Goal: Find specific page/section: Find specific page/section

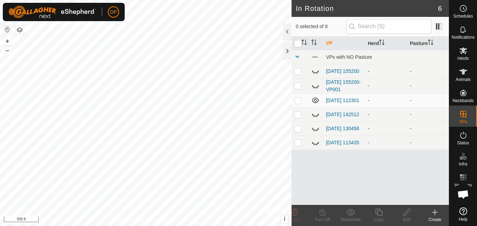
scroll to position [731, 0]
click at [466, 72] on icon at bounding box center [463, 71] width 8 height 8
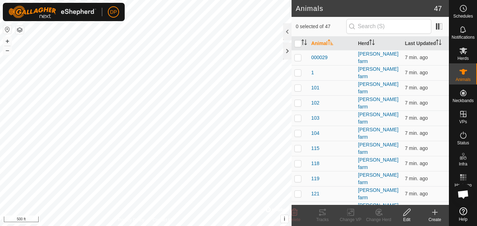
scroll to position [731, 0]
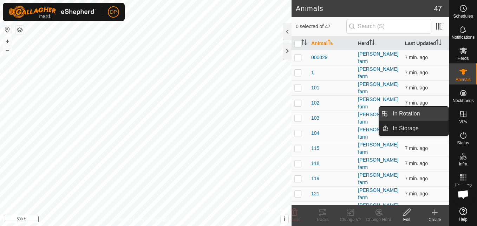
click at [443, 109] on link "In Rotation" at bounding box center [419, 114] width 60 height 14
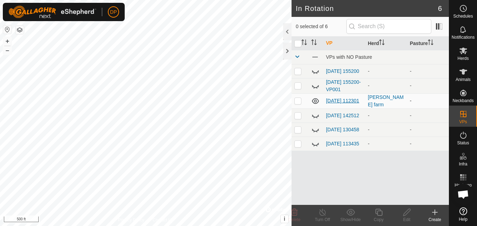
click at [332, 98] on link "[DATE] 112301" at bounding box center [342, 101] width 33 height 6
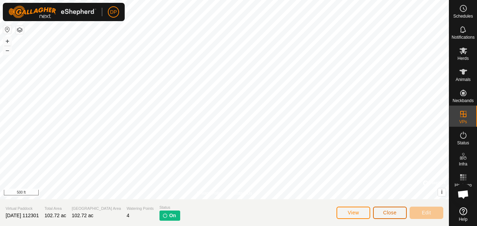
click at [391, 212] on span "Close" at bounding box center [389, 212] width 13 height 6
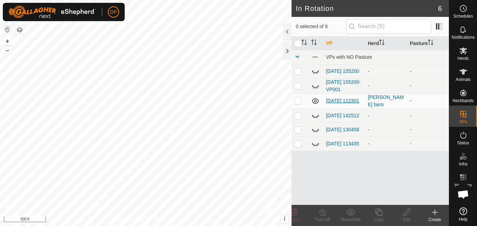
click at [332, 98] on link "[DATE] 112301" at bounding box center [342, 101] width 33 height 6
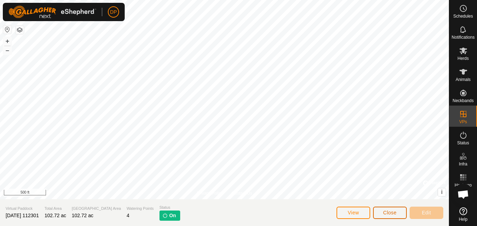
click at [385, 213] on span "Close" at bounding box center [389, 212] width 13 height 6
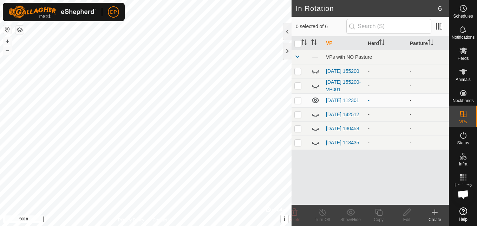
scroll to position [731, 0]
